Goal: Information Seeking & Learning: Learn about a topic

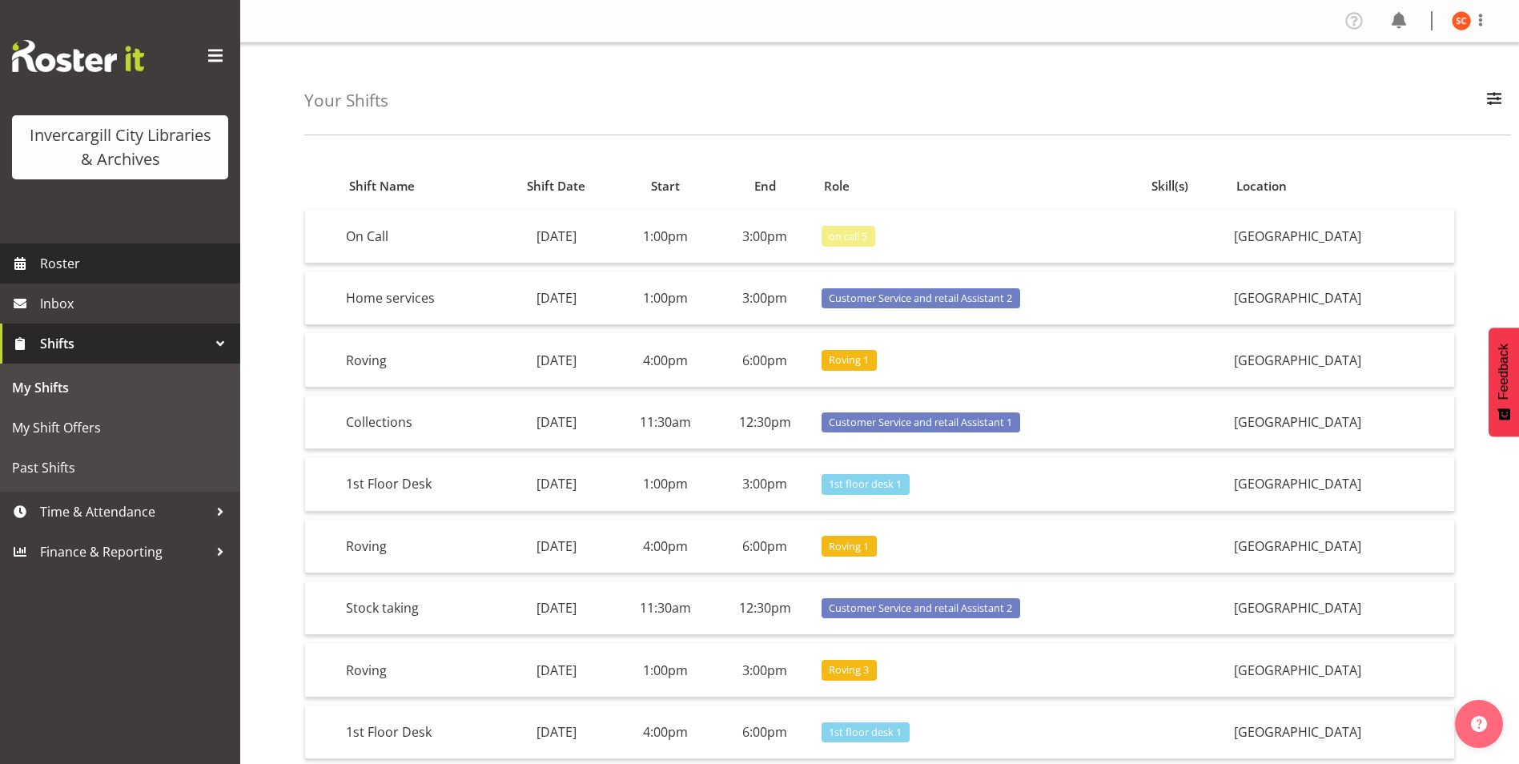
click at [95, 268] on span "Roster" at bounding box center [136, 264] width 192 height 24
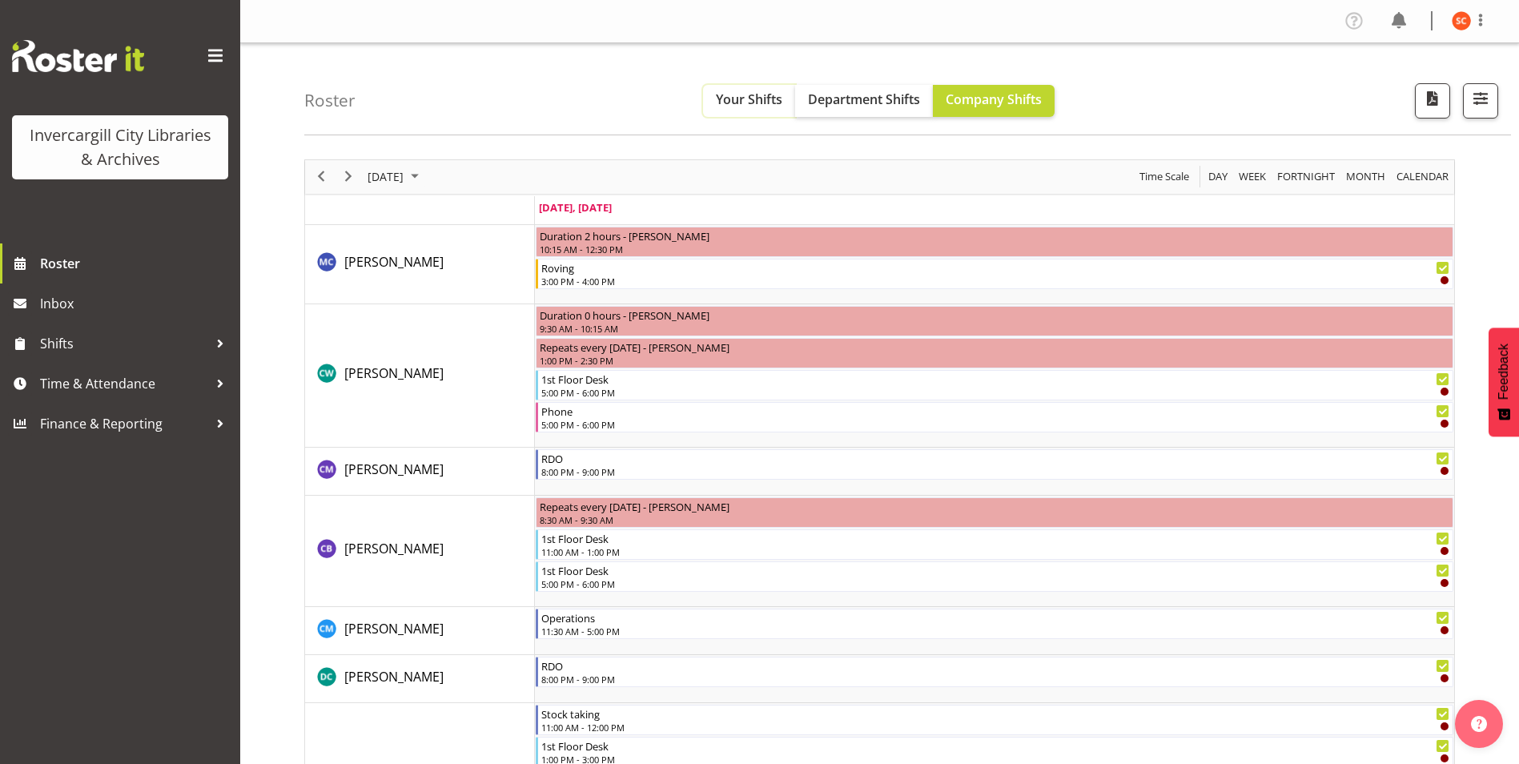
click at [726, 105] on span "Your Shifts" at bounding box center [749, 100] width 66 height 18
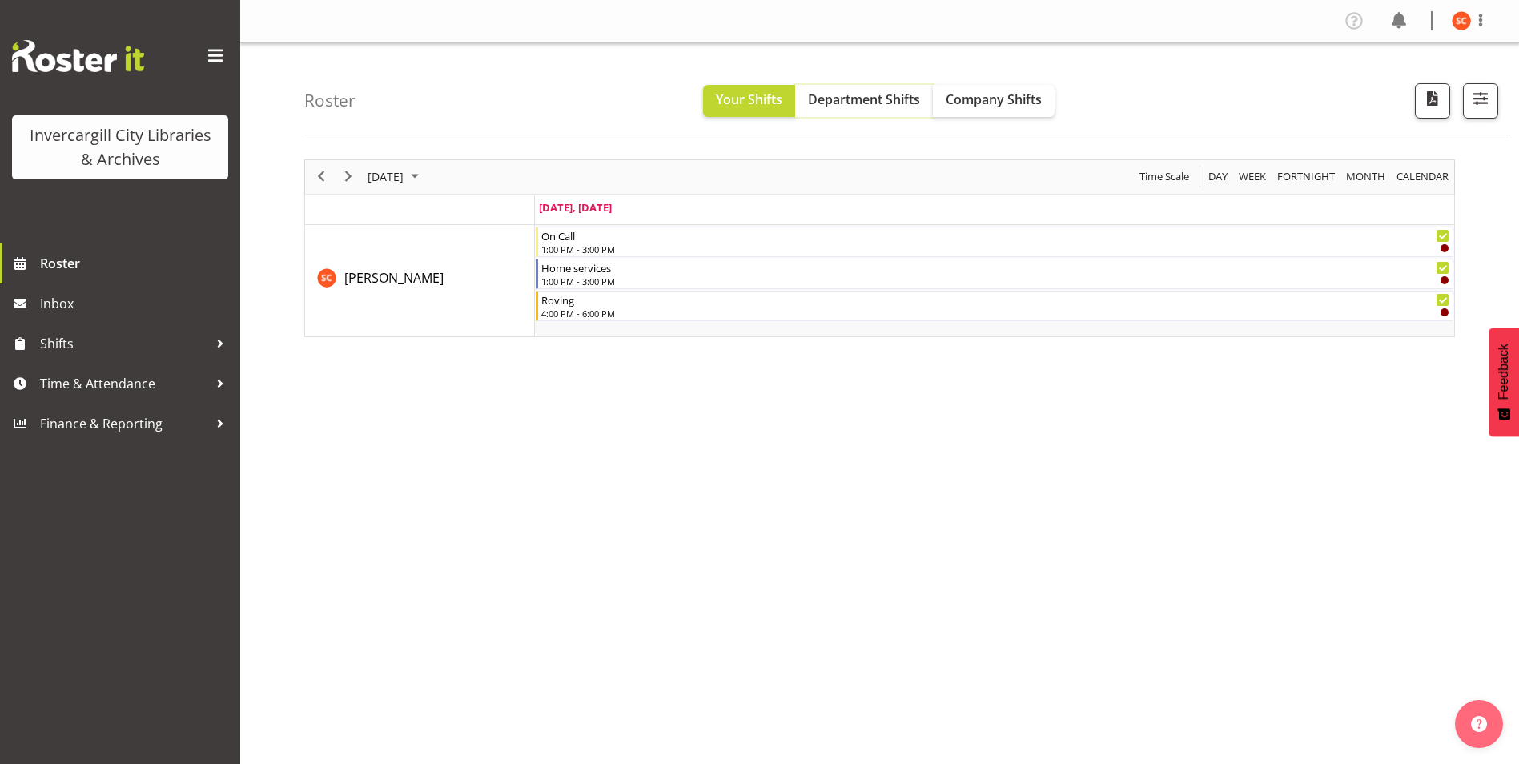
click at [848, 87] on button "Department Shifts" at bounding box center [864, 101] width 138 height 32
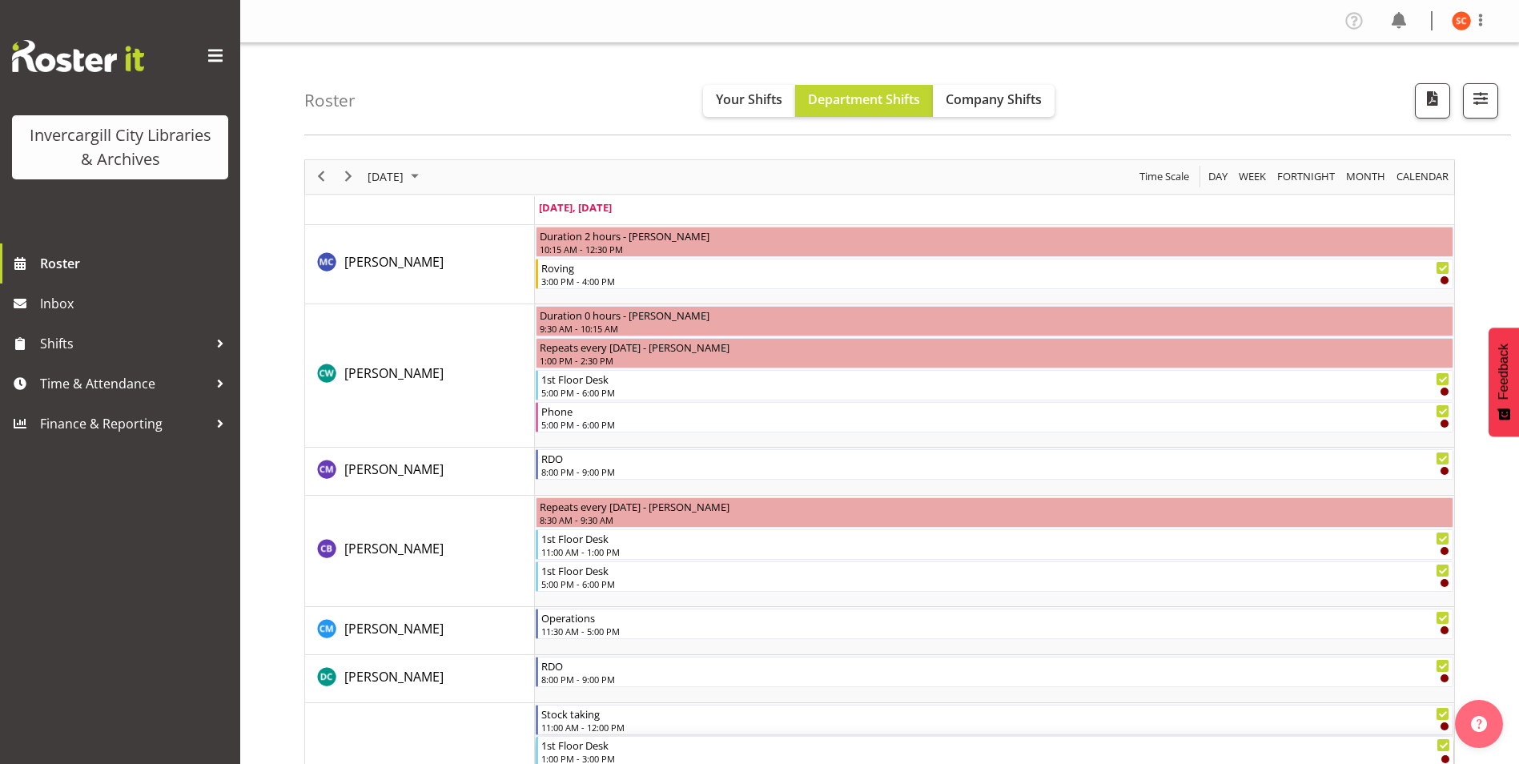
click at [944, 760] on div "1:00 PM - 3:00 PM" at bounding box center [995, 758] width 909 height 13
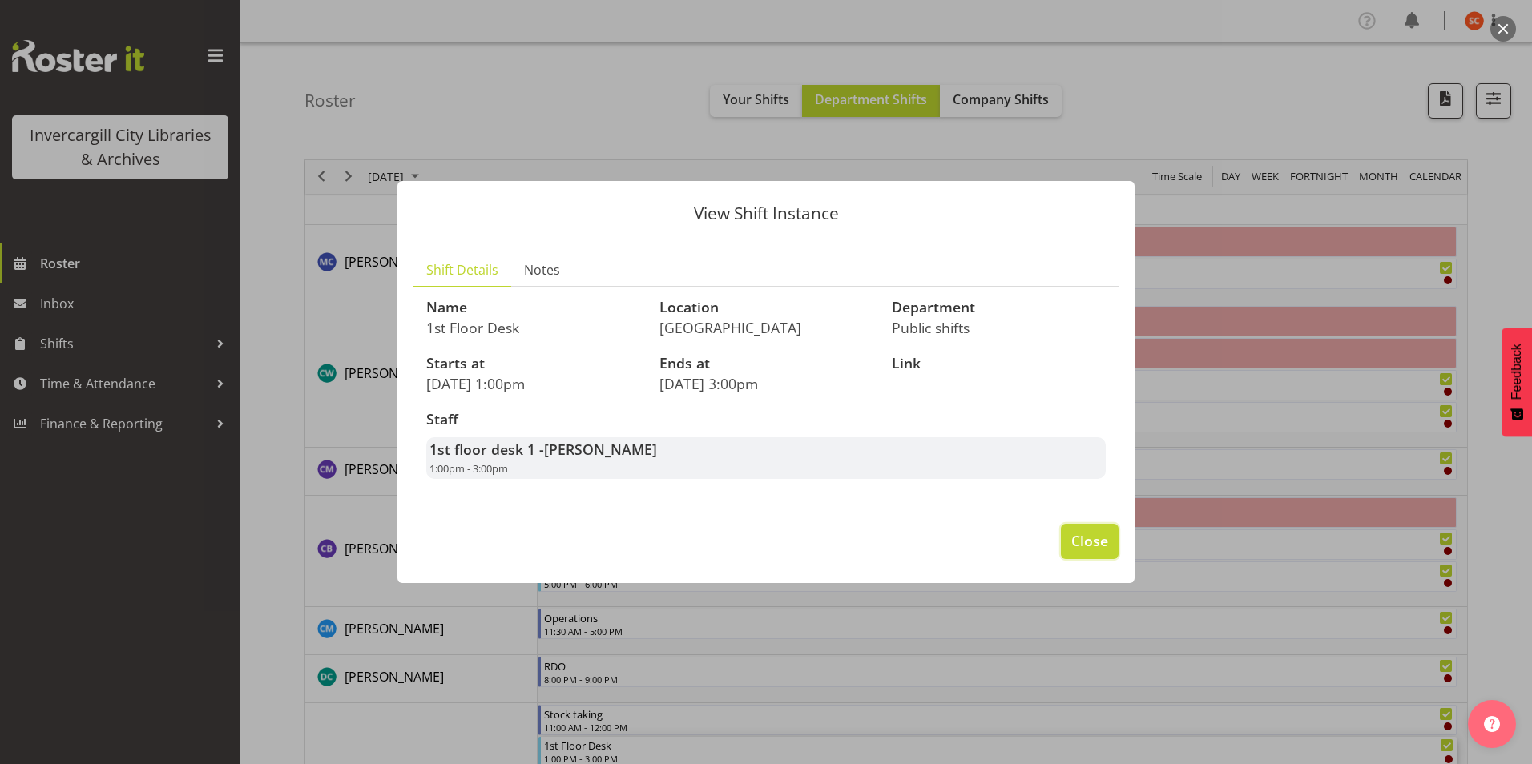
click at [1094, 547] on span "Close" at bounding box center [1089, 540] width 37 height 21
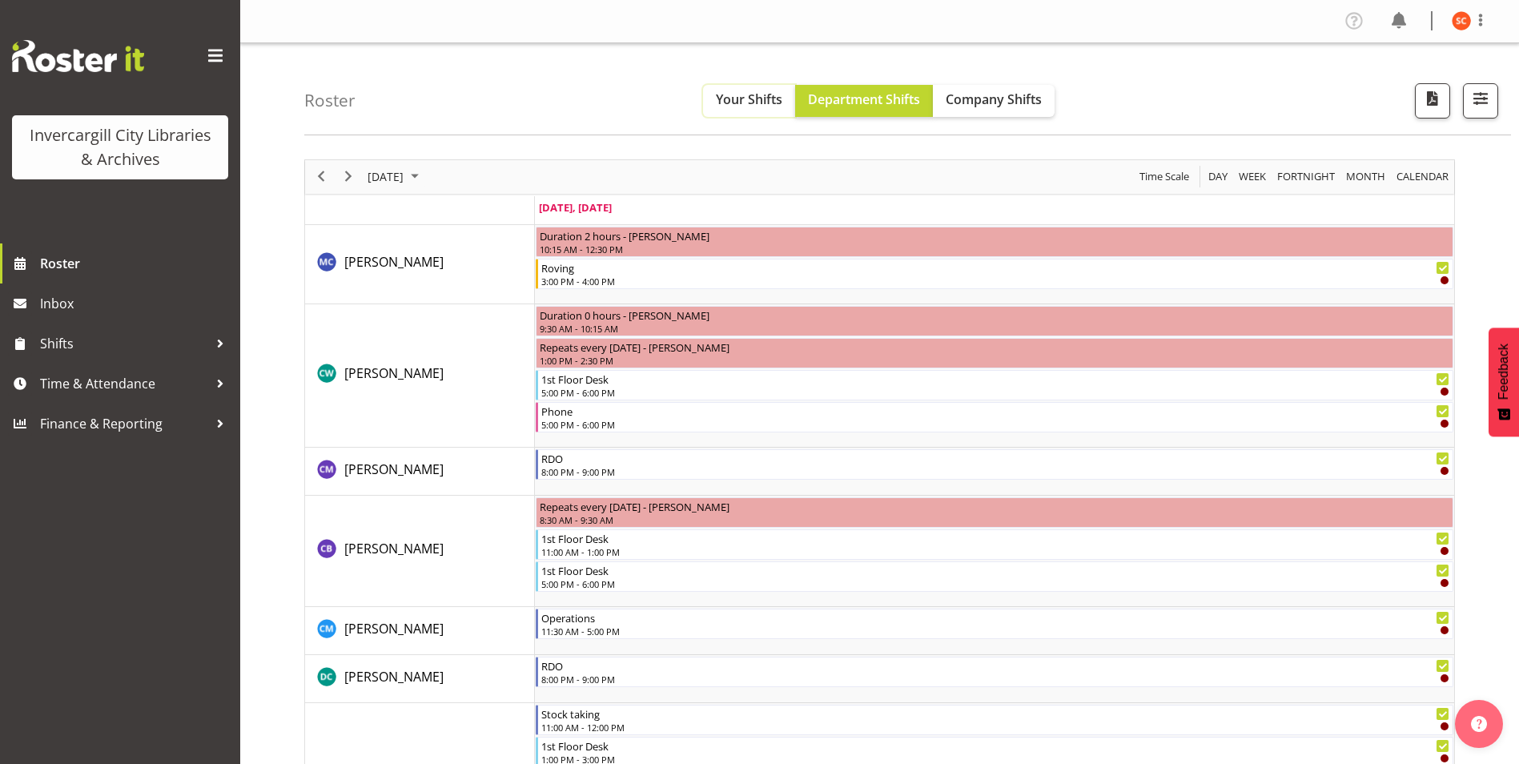
click at [718, 104] on span "Your Shifts" at bounding box center [749, 100] width 66 height 18
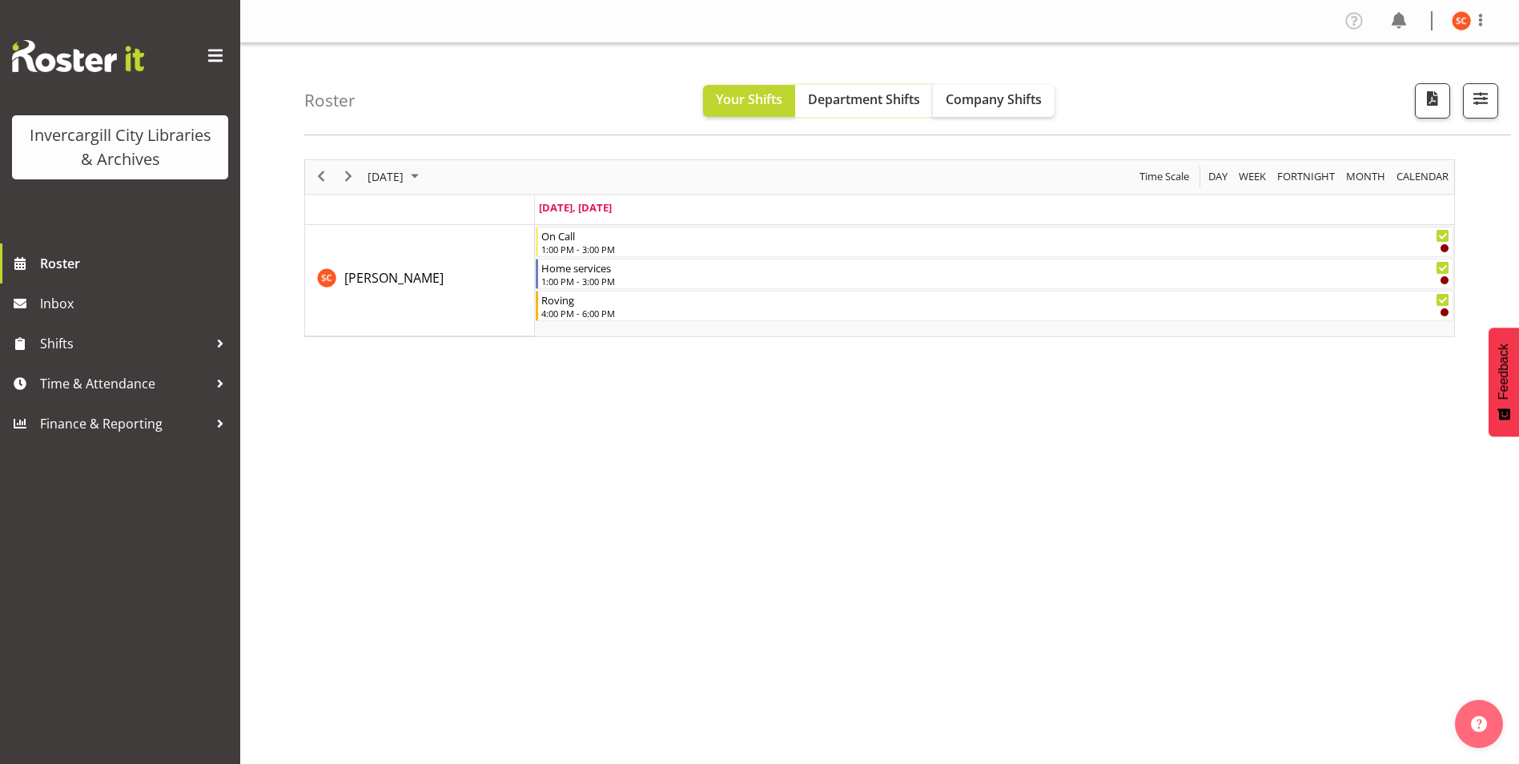
click at [908, 100] on span "Department Shifts" at bounding box center [864, 100] width 112 height 18
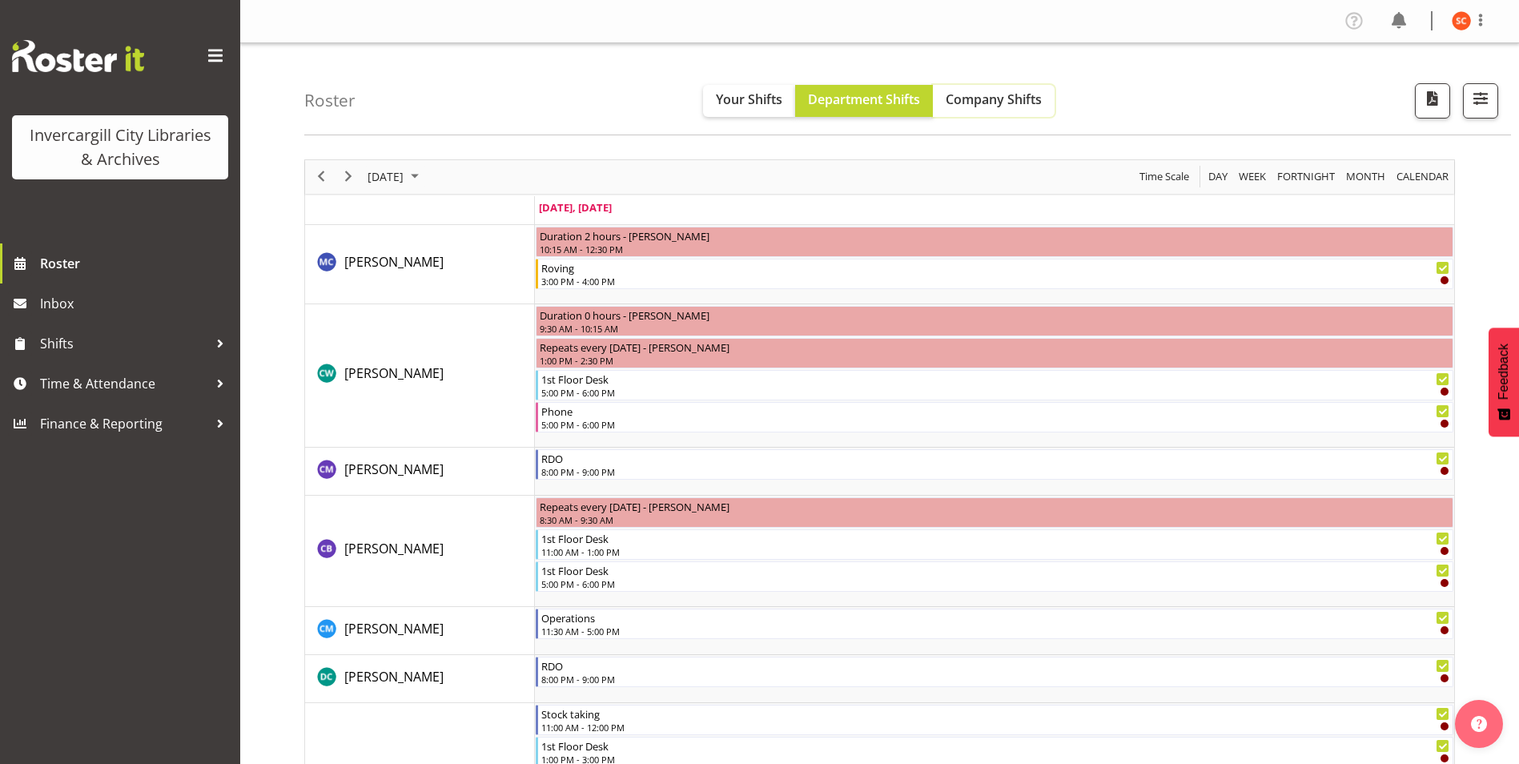
click at [953, 109] on button "Company Shifts" at bounding box center [994, 101] width 122 height 32
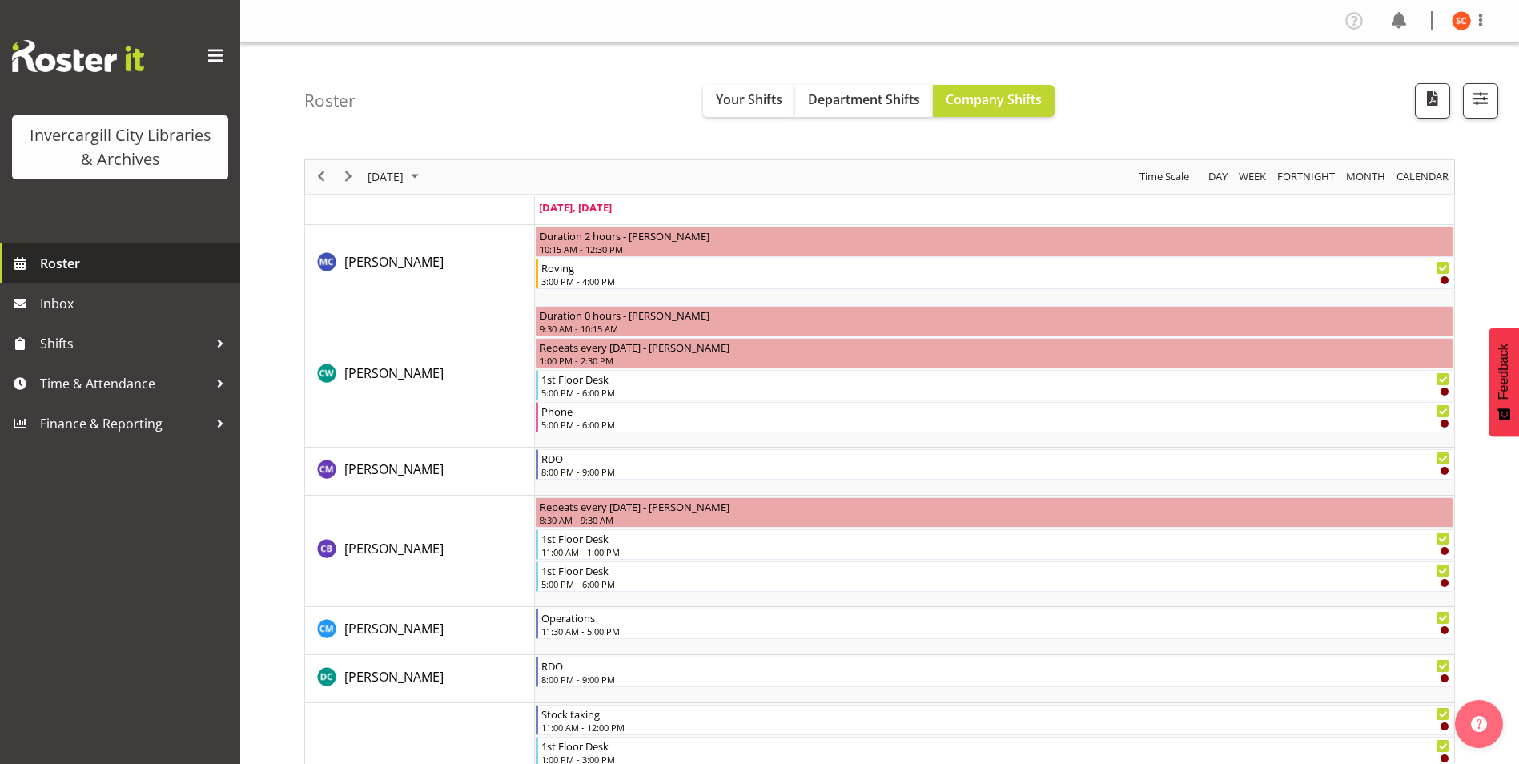
click at [95, 263] on span "Roster" at bounding box center [136, 264] width 192 height 24
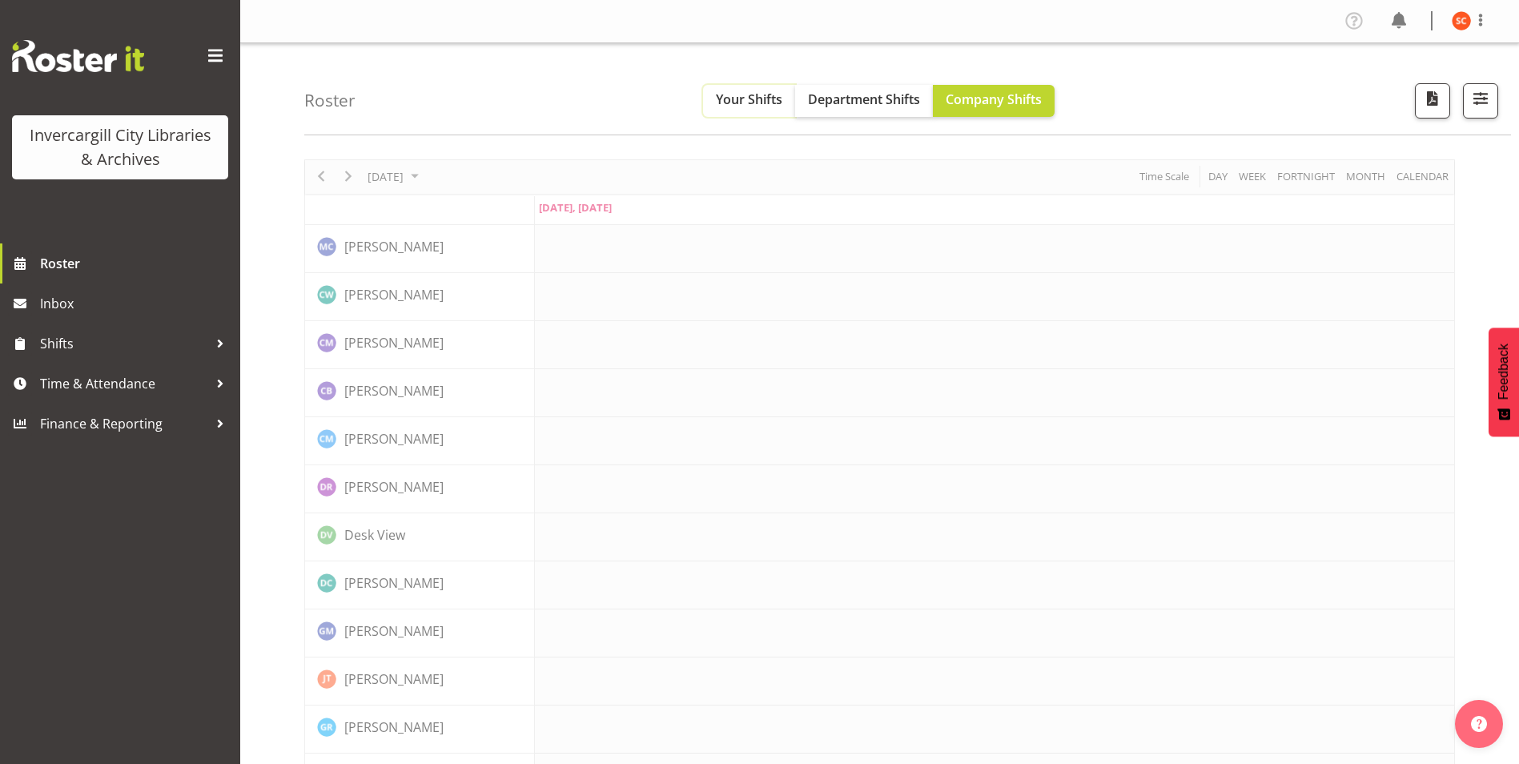
click at [746, 99] on span "Your Shifts" at bounding box center [749, 100] width 66 height 18
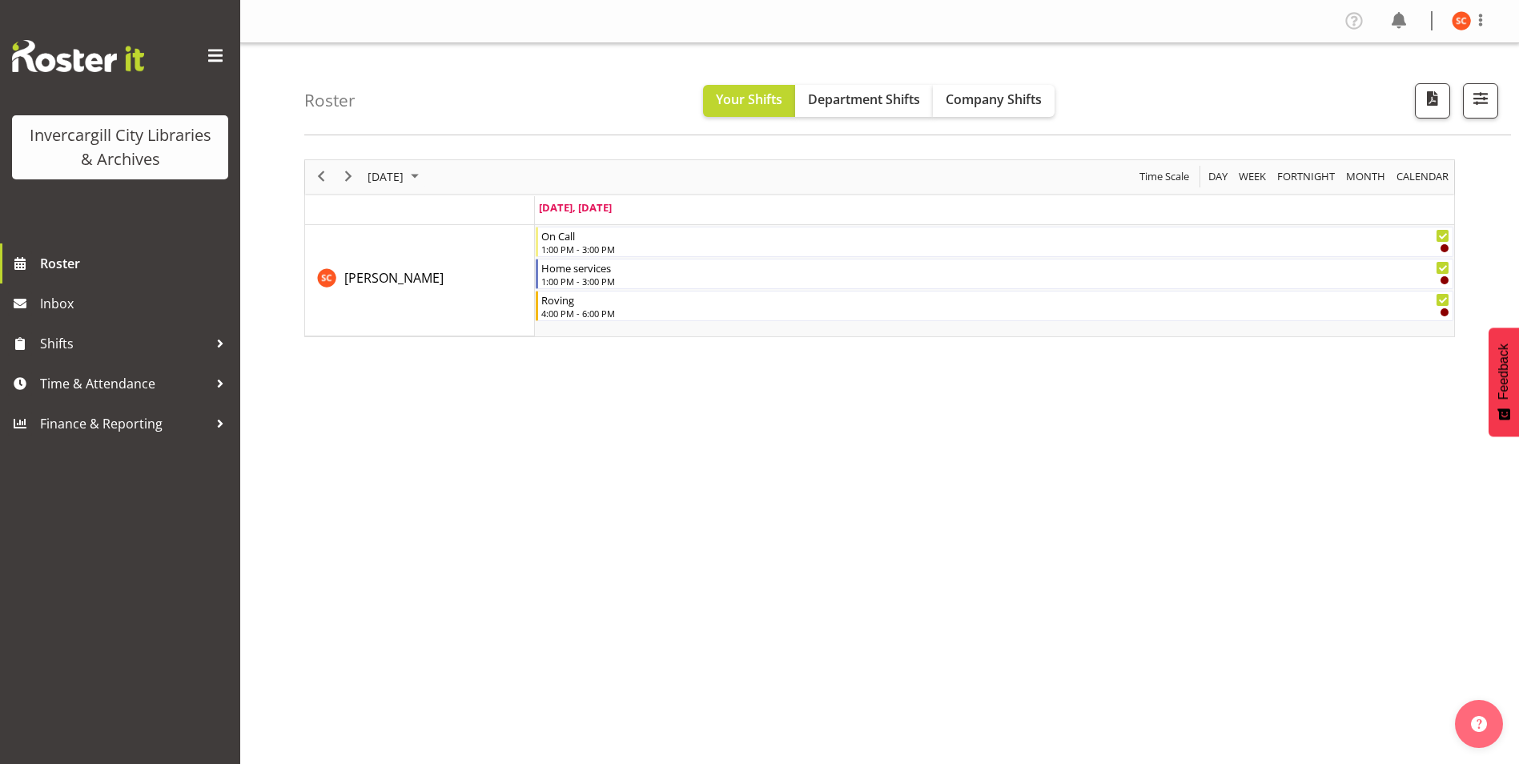
click at [867, 76] on div "Roster Your Shifts Department Shifts Company Shifts All Locations Clear Bluff L…" at bounding box center [907, 89] width 1207 height 92
click at [853, 99] on span "Department Shifts" at bounding box center [864, 100] width 112 height 18
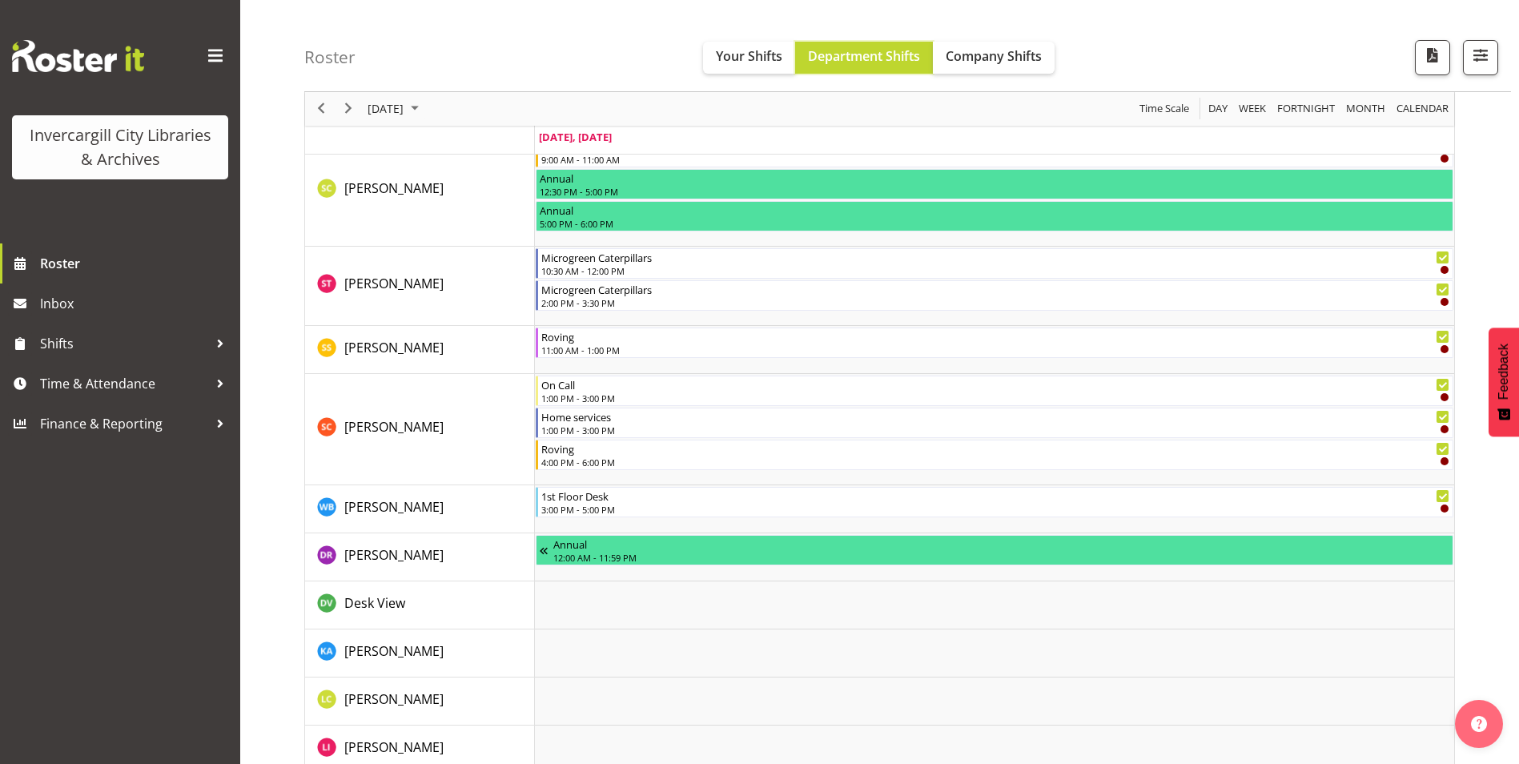
scroll to position [1842, 0]
